Goal: Information Seeking & Learning: Learn about a topic

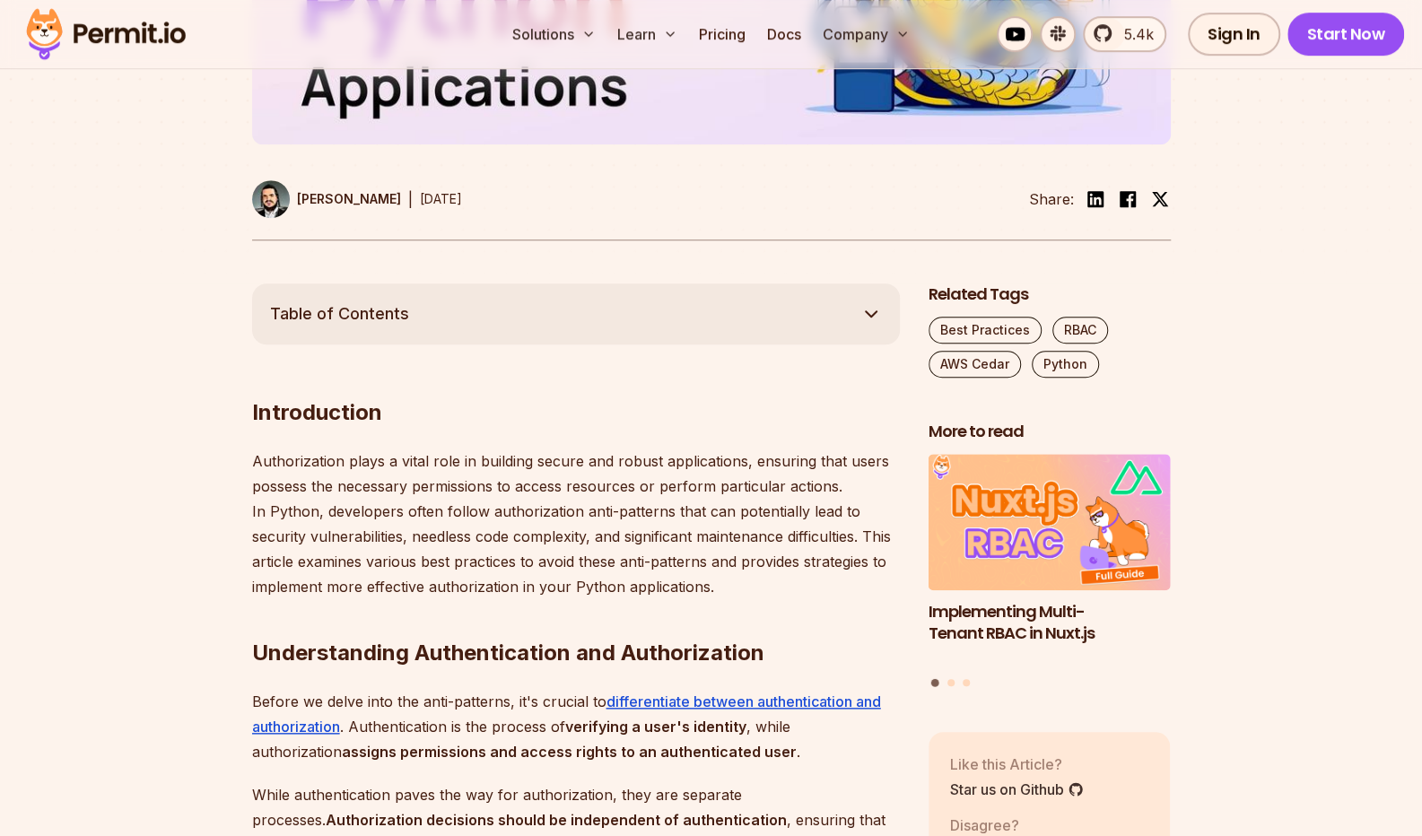
scroll to position [810, 0]
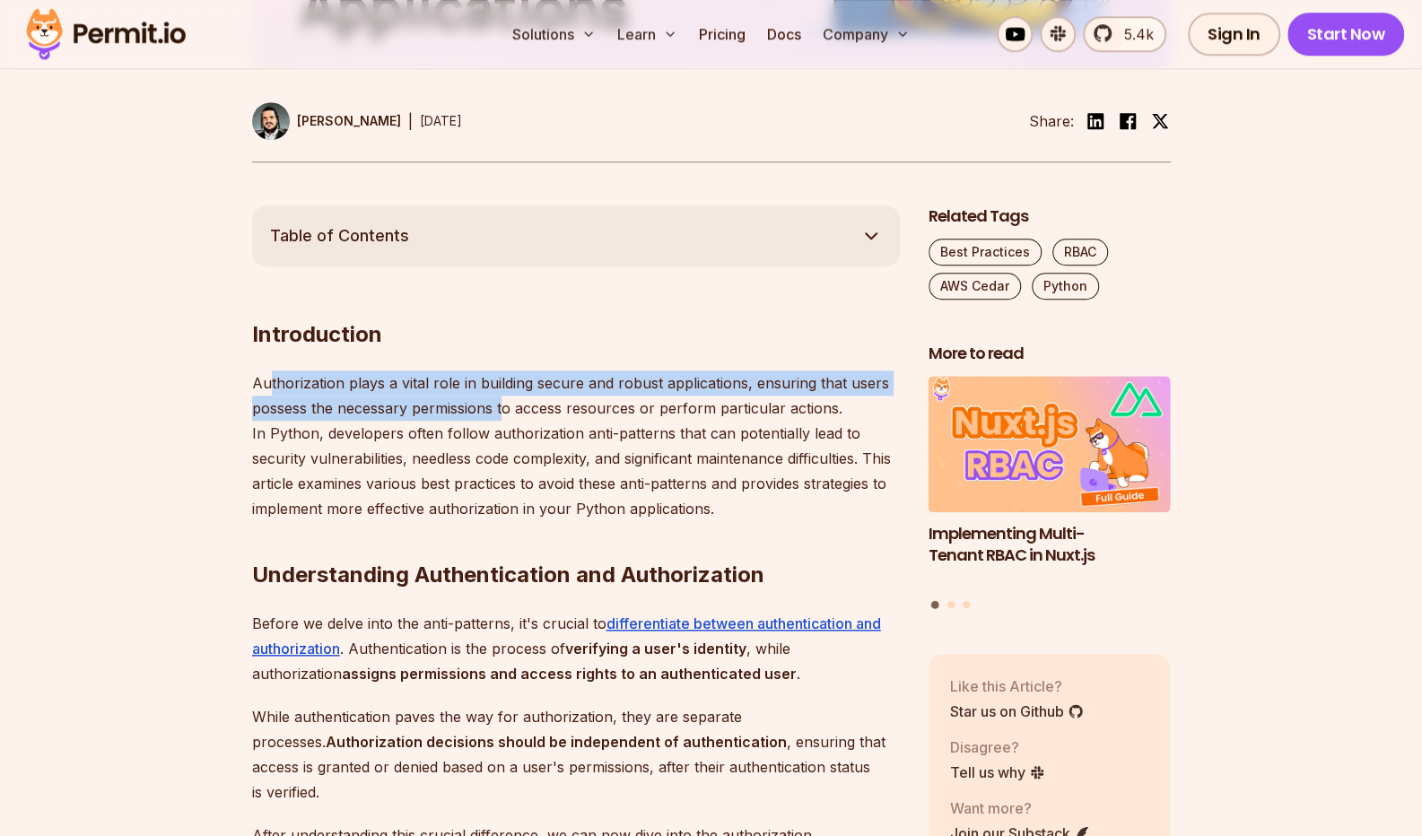
drag, startPoint x: 267, startPoint y: 381, endPoint x: 501, endPoint y: 401, distance: 234.1
click at [501, 401] on p "Authorization plays a vital role in building secure and robust applications, en…" at bounding box center [576, 445] width 648 height 151
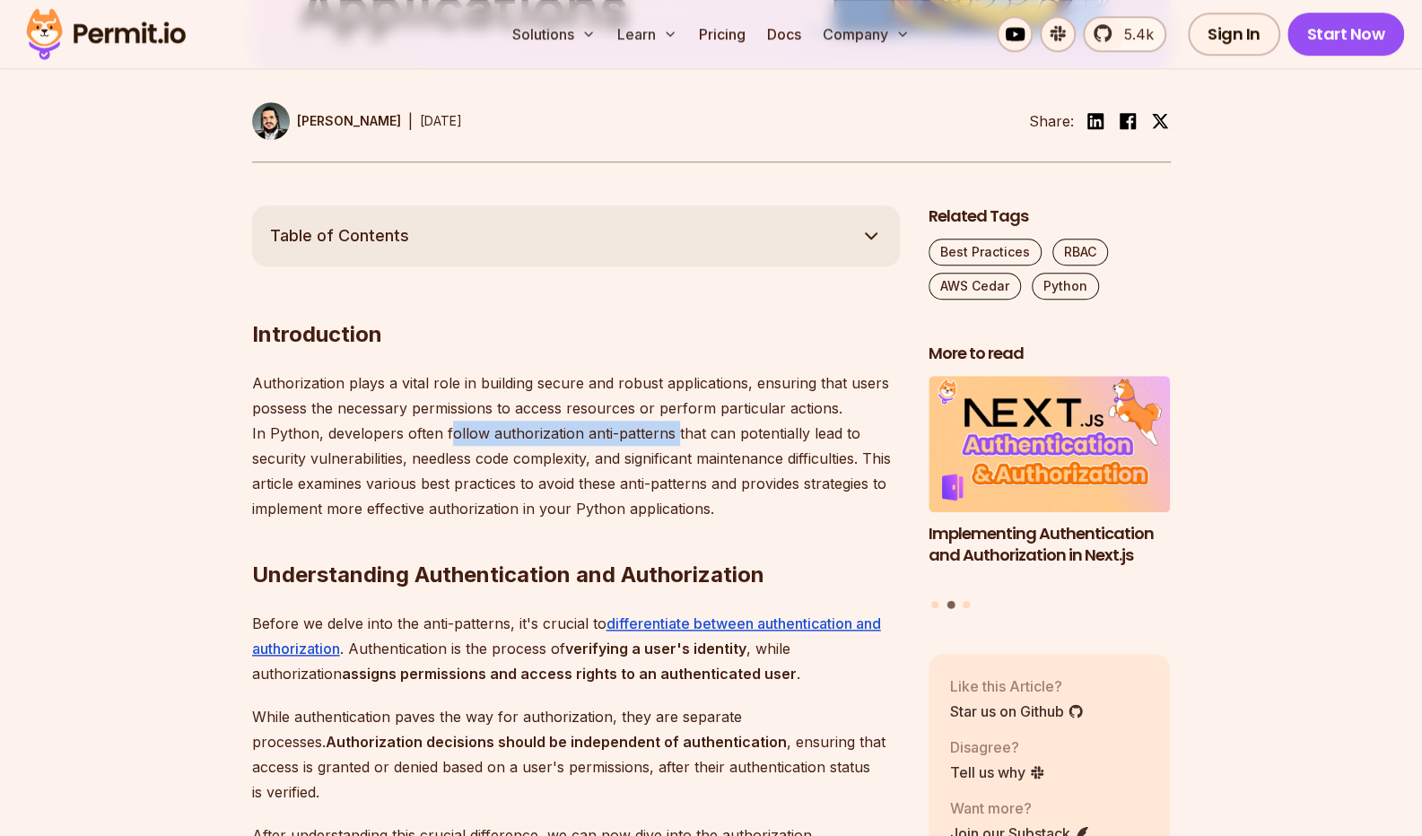
drag, startPoint x: 445, startPoint y: 431, endPoint x: 675, endPoint y: 433, distance: 229.7
click at [675, 433] on p "Authorization plays a vital role in building secure and robust applications, en…" at bounding box center [576, 445] width 648 height 151
click at [677, 456] on p "Authorization plays a vital role in building secure and robust applications, en…" at bounding box center [576, 445] width 648 height 151
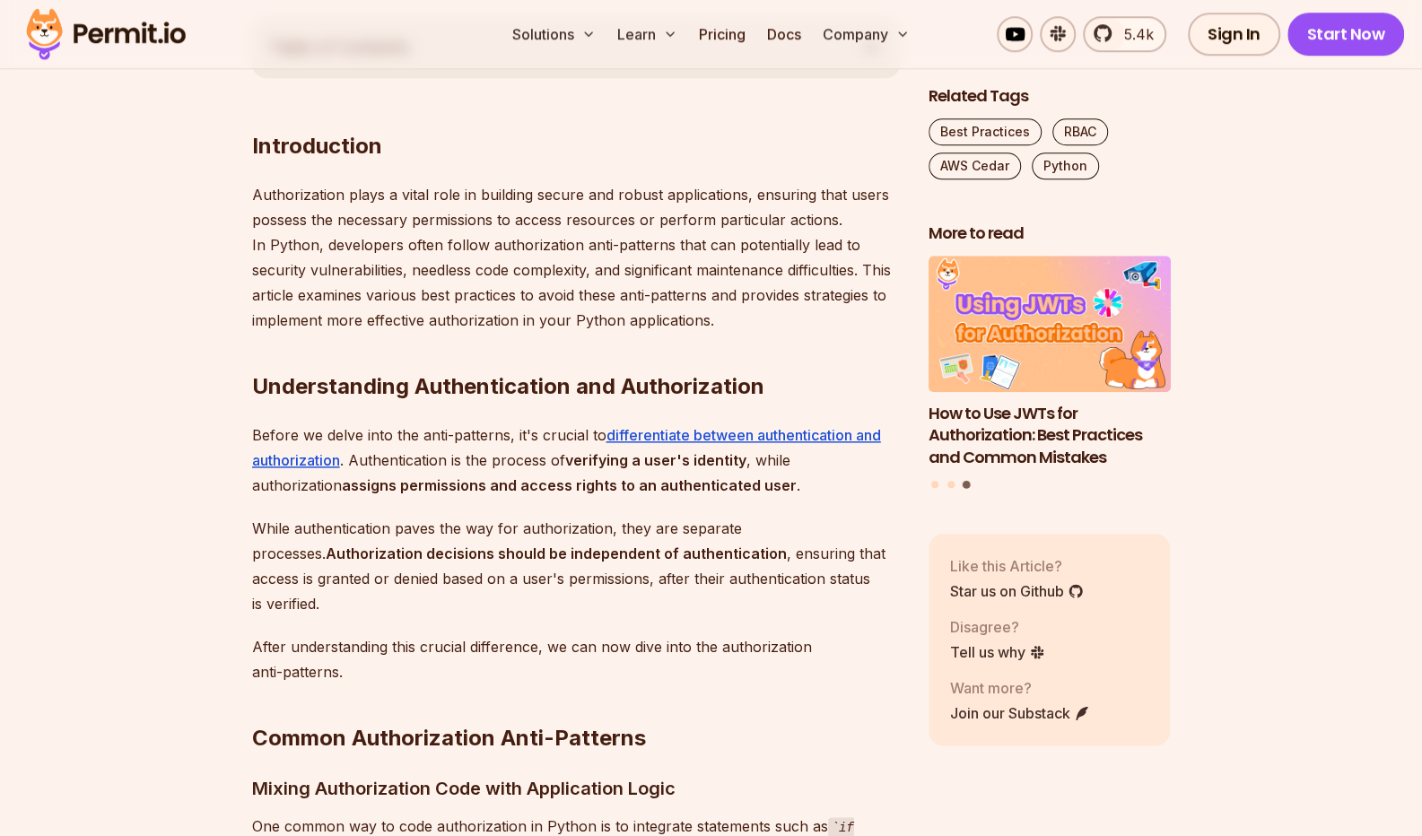
scroll to position [999, 0]
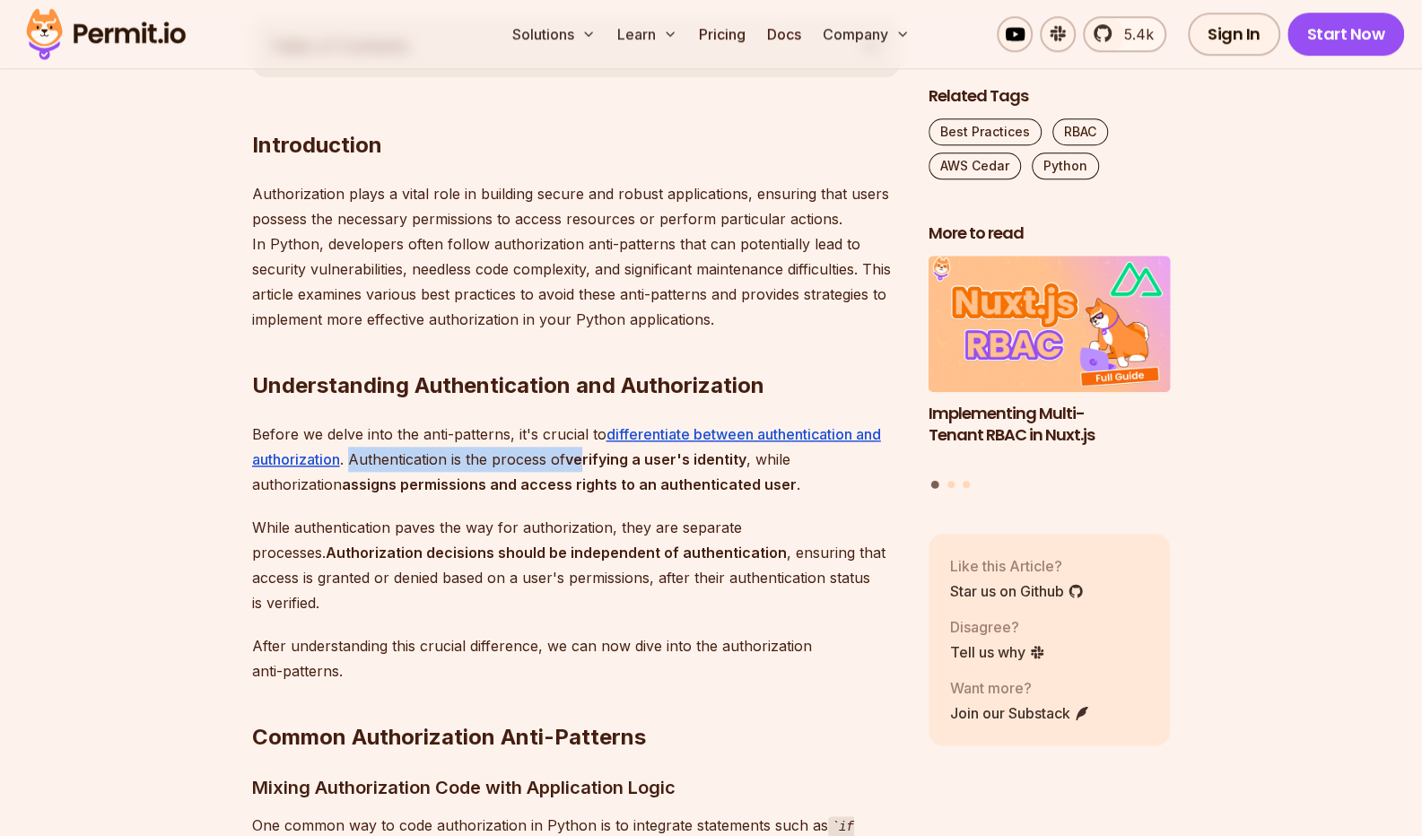
drag, startPoint x: 352, startPoint y: 460, endPoint x: 588, endPoint y: 465, distance: 236.0
click at [588, 465] on p "Before we delve into the anti-patterns, it's crucial to differentiate between a…" at bounding box center [576, 459] width 648 height 75
click at [588, 465] on strong "verifying a user's identity" at bounding box center [655, 459] width 181 height 18
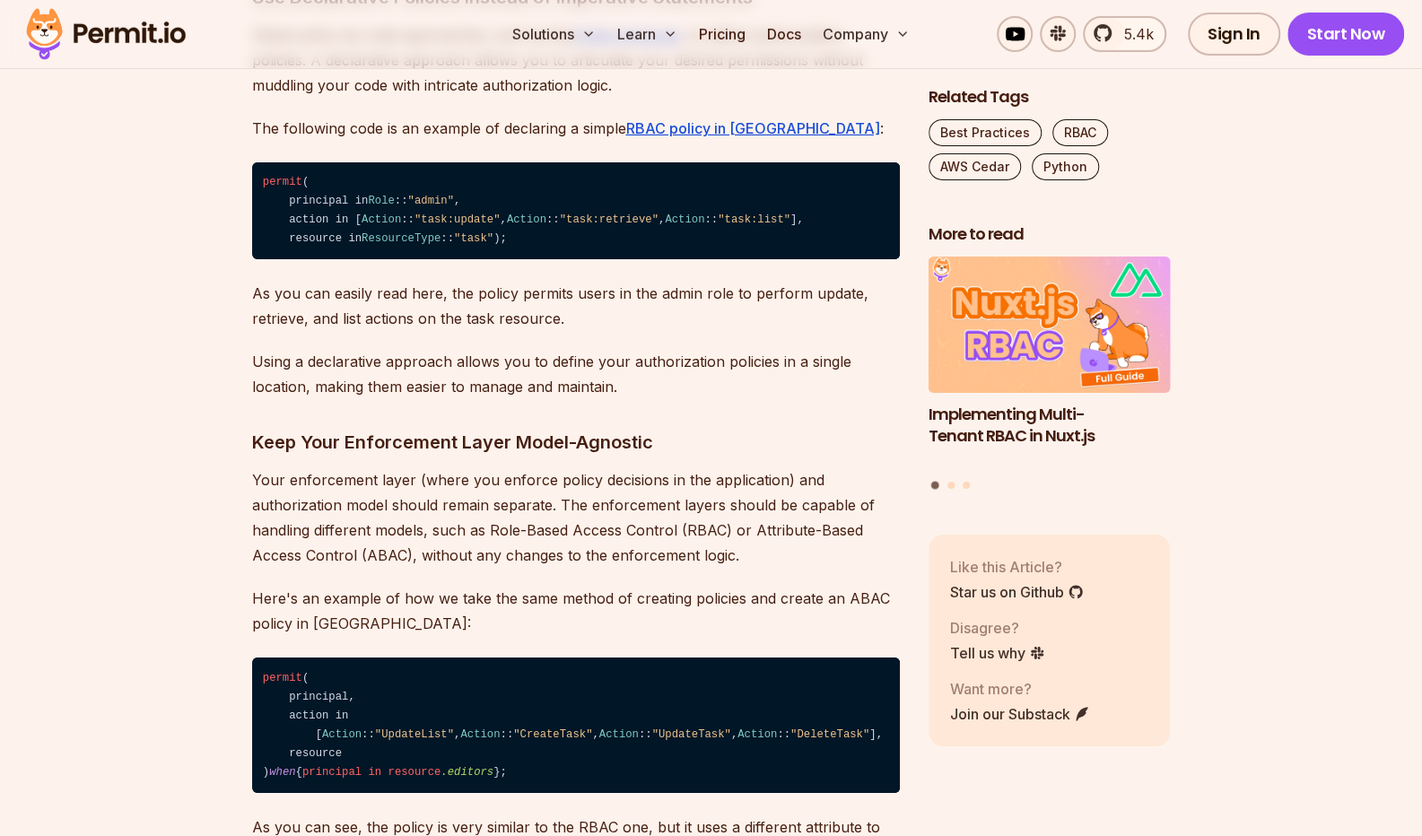
scroll to position [3787, 0]
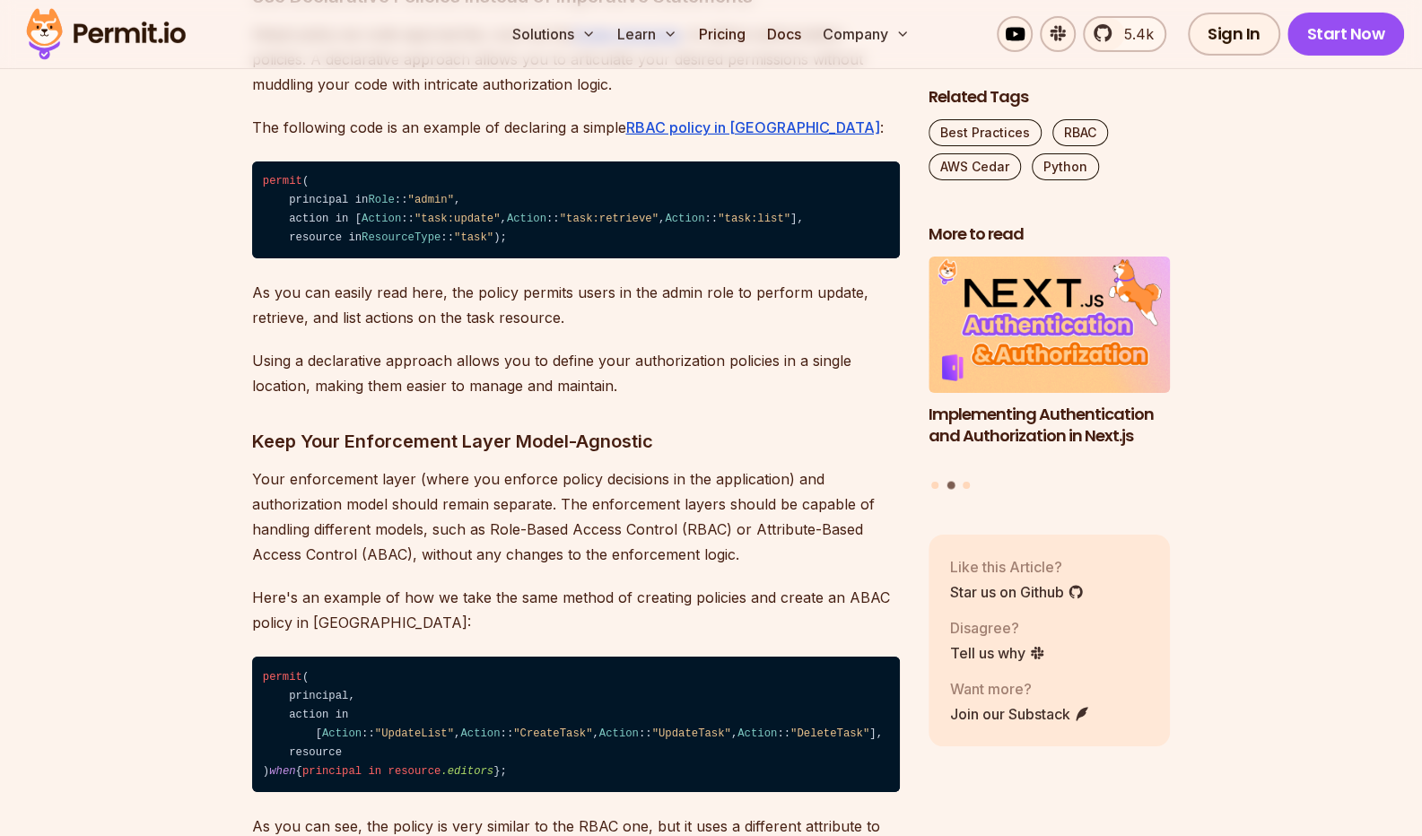
drag, startPoint x: 264, startPoint y: 483, endPoint x: 272, endPoint y: 634, distance: 151.8
click at [272, 259] on code "permit ( principal in Role :: "admin" , action in [ Action :: "task:update" , A…" at bounding box center [576, 210] width 648 height 98
click at [273, 259] on code "permit ( principal in Role :: "admin" , action in [ Action :: "task:update" , A…" at bounding box center [576, 210] width 648 height 98
